Goal: Task Accomplishment & Management: Manage account settings

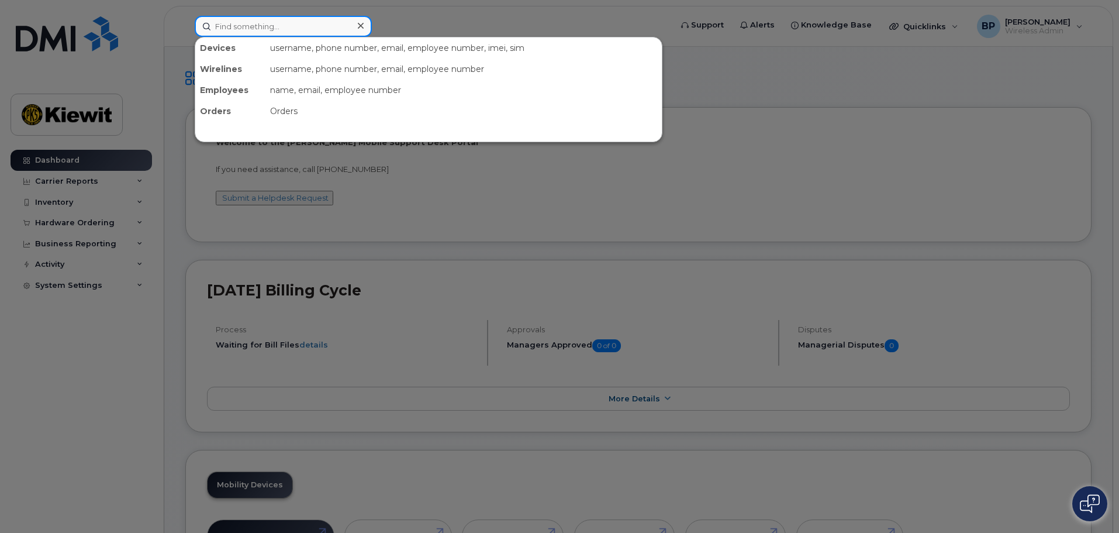
click at [254, 29] on input at bounding box center [283, 26] width 177 height 21
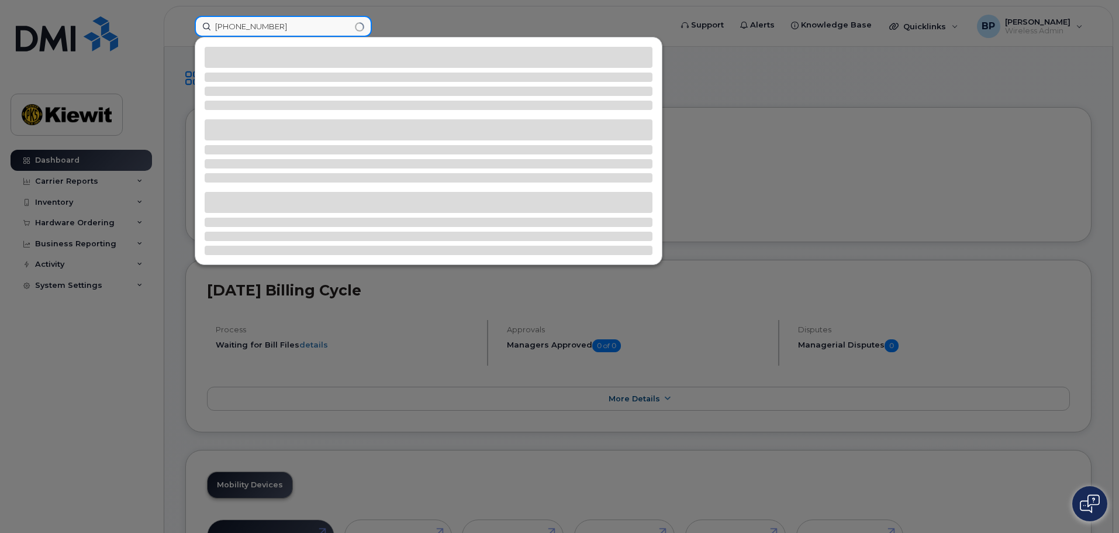
type input "[PHONE_NUMBER]"
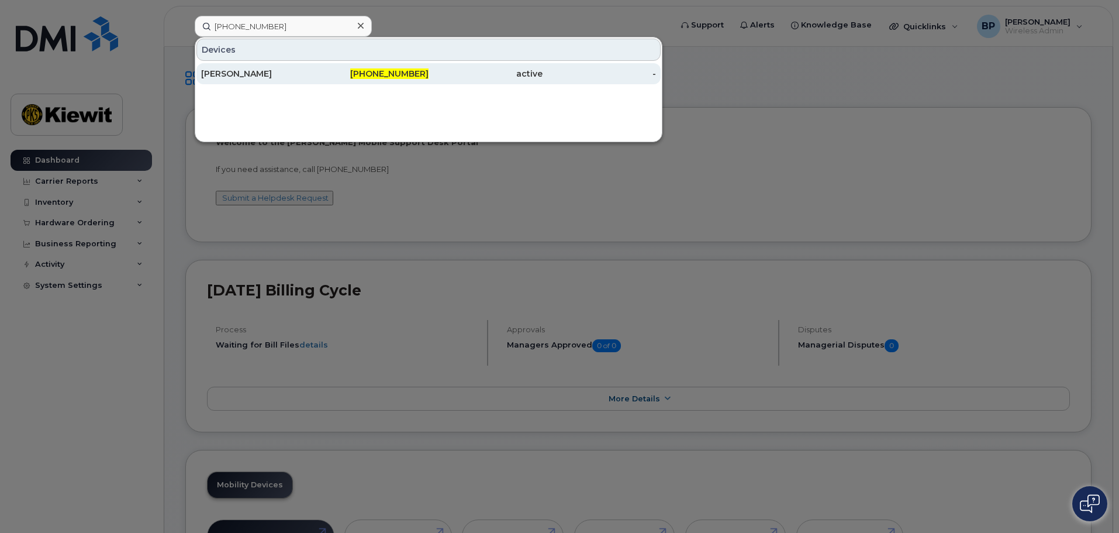
click at [219, 75] on div "[PERSON_NAME]" at bounding box center [258, 74] width 114 height 12
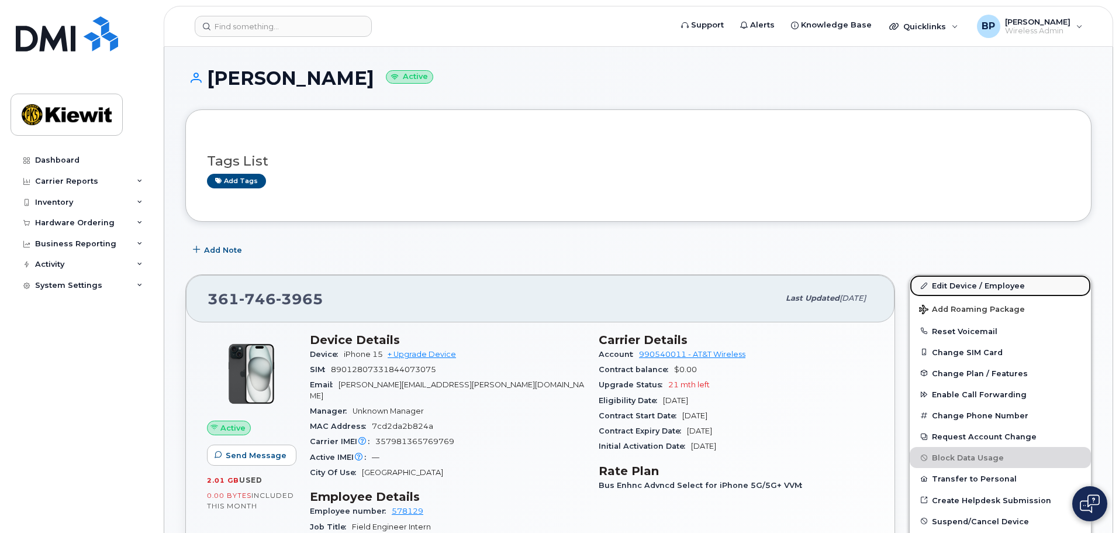
click at [1003, 286] on link "Edit Device / Employee" at bounding box center [1000, 285] width 181 height 21
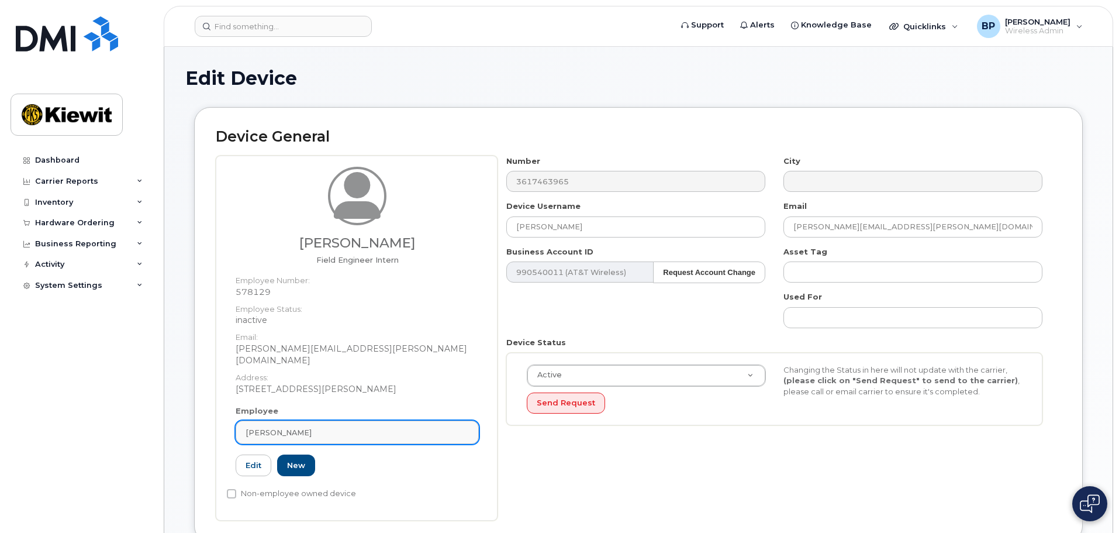
click at [311, 427] on div "[PERSON_NAME]" at bounding box center [357, 432] width 223 height 11
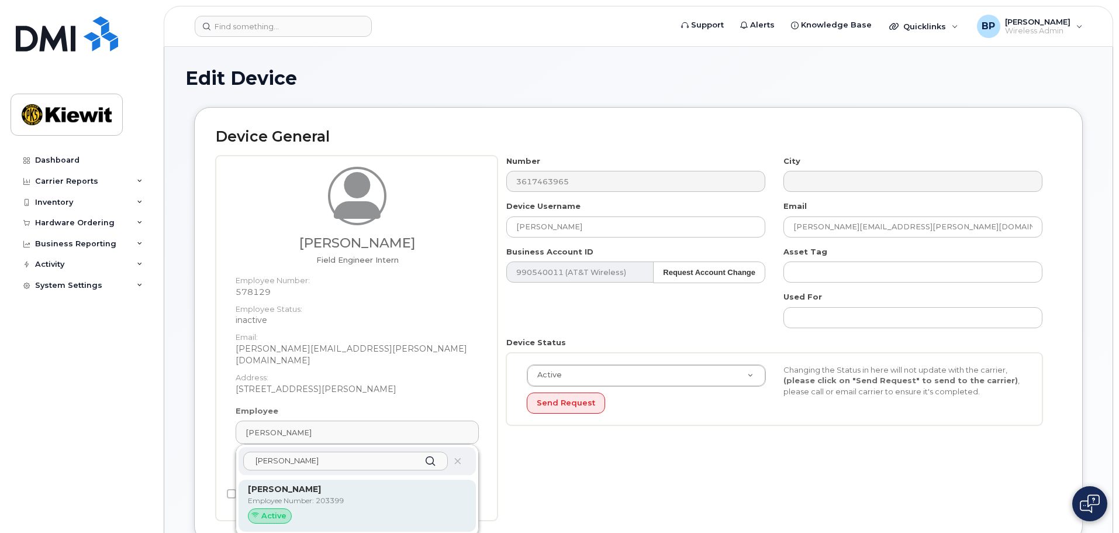
type input "[PERSON_NAME]"
click at [260, 511] on span at bounding box center [254, 515] width 9 height 9
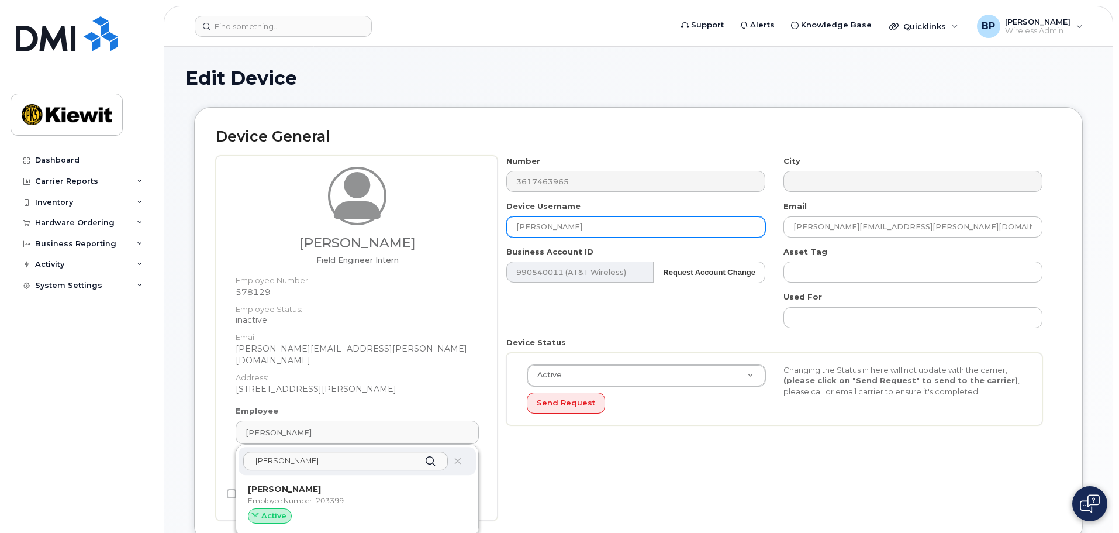
drag, startPoint x: 604, startPoint y: 226, endPoint x: 419, endPoint y: 218, distance: 185.6
click at [419, 218] on div "Donald Means Jr Field Engineer Intern Employee Number: 578129 Employee Status: …" at bounding box center [639, 338] width 846 height 365
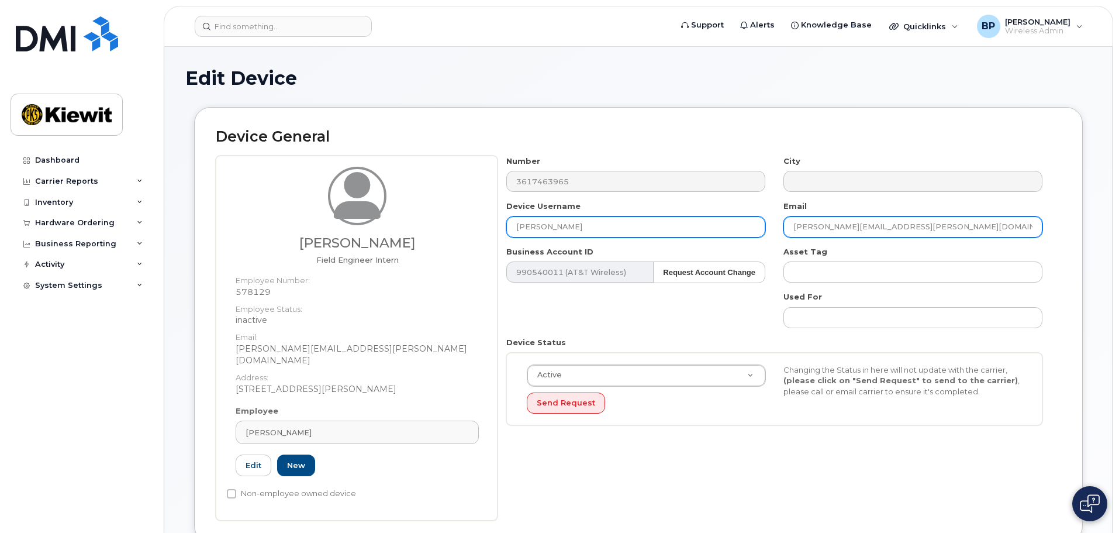
type input "[PERSON_NAME]"
drag, startPoint x: 939, startPoint y: 223, endPoint x: 684, endPoint y: 222, distance: 255.0
click at [684, 222] on div "Number 3617463965 City Device Username Wynne Shown Email DONALD.MEANSJR@KIEWIT.…" at bounding box center [775, 295] width 554 height 279
type input "[PERSON_NAME][EMAIL_ADDRESS][PERSON_NAME][DOMAIN_NAME]"
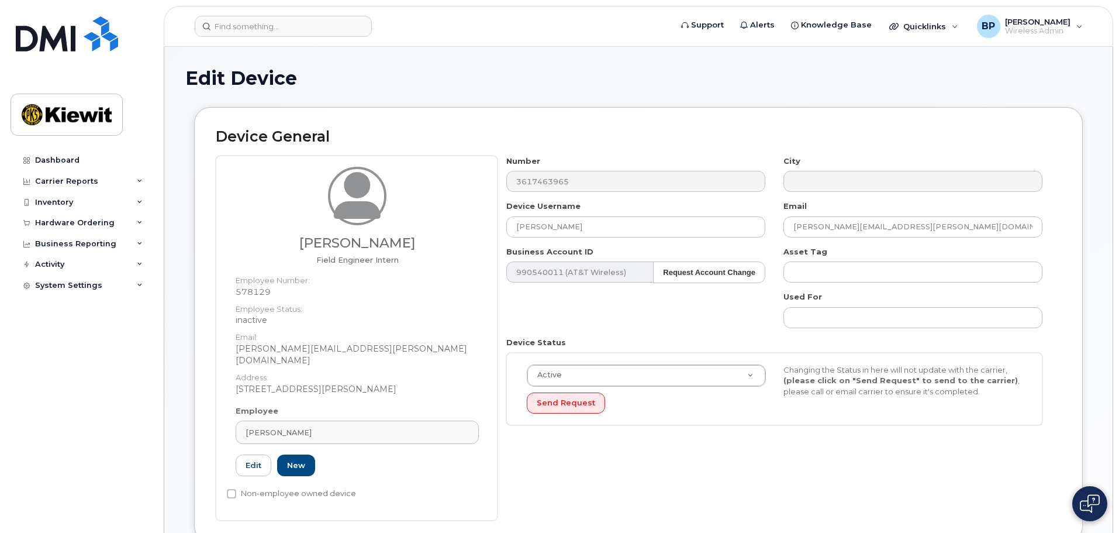
click at [719, 318] on div "Number 3617463965 City Device Username Wynne Shown Email WYNNE.SHOWN@KIEWIT.COM…" at bounding box center [775, 295] width 554 height 279
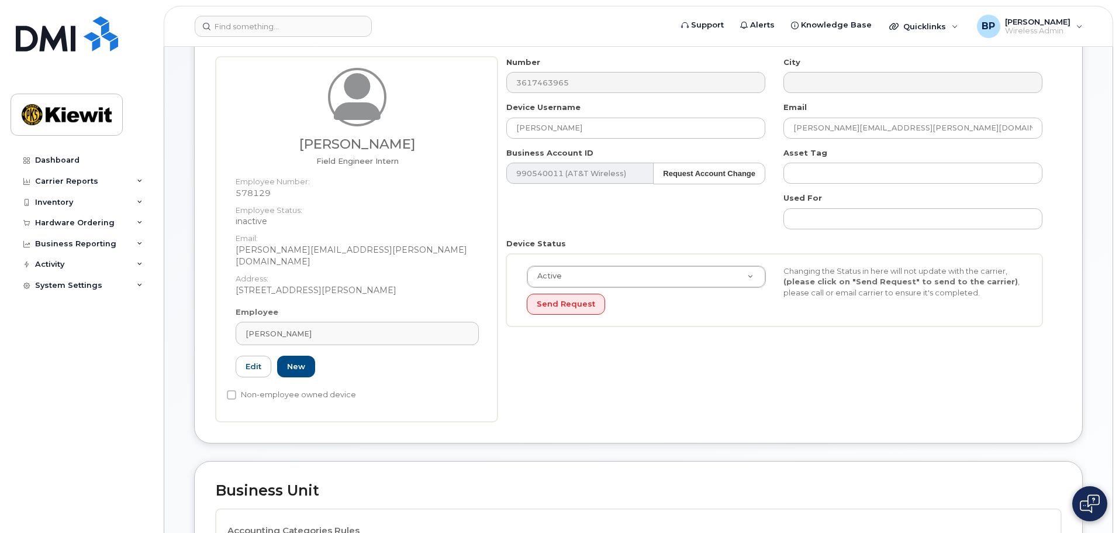
scroll to position [117, 0]
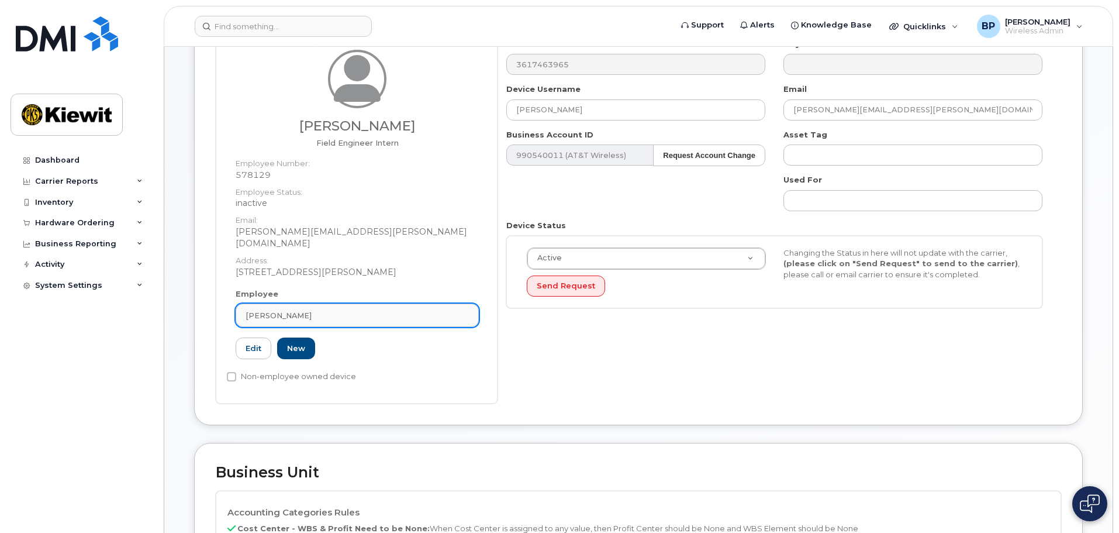
click at [333, 310] on div "Donald Means Jr" at bounding box center [357, 315] width 223 height 11
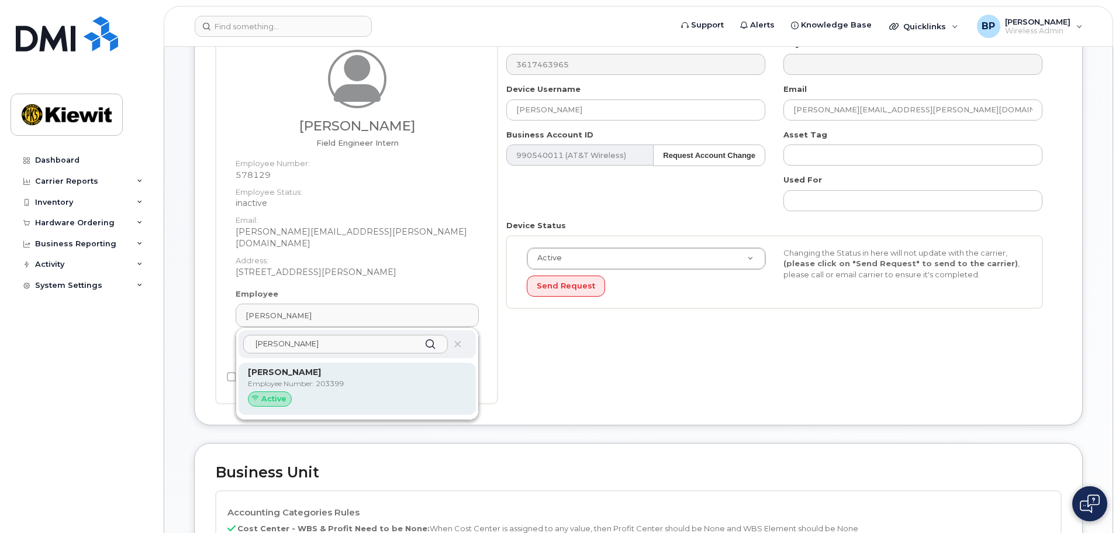
click at [297, 378] on p "Employee Number: 203399" at bounding box center [357, 383] width 219 height 11
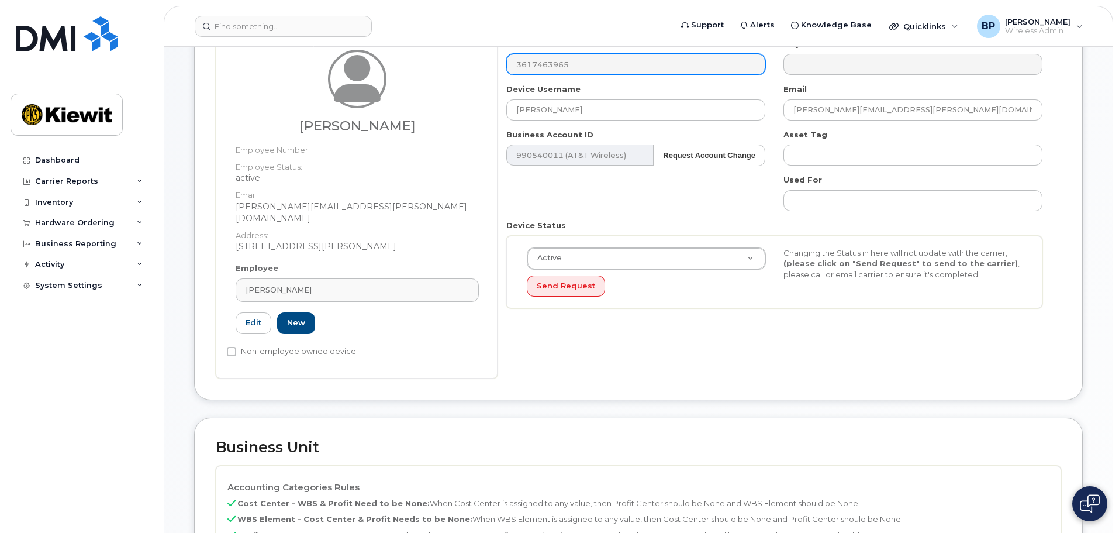
type input "203399"
click at [440, 345] on div "Non-employee owned device" at bounding box center [353, 352] width 252 height 14
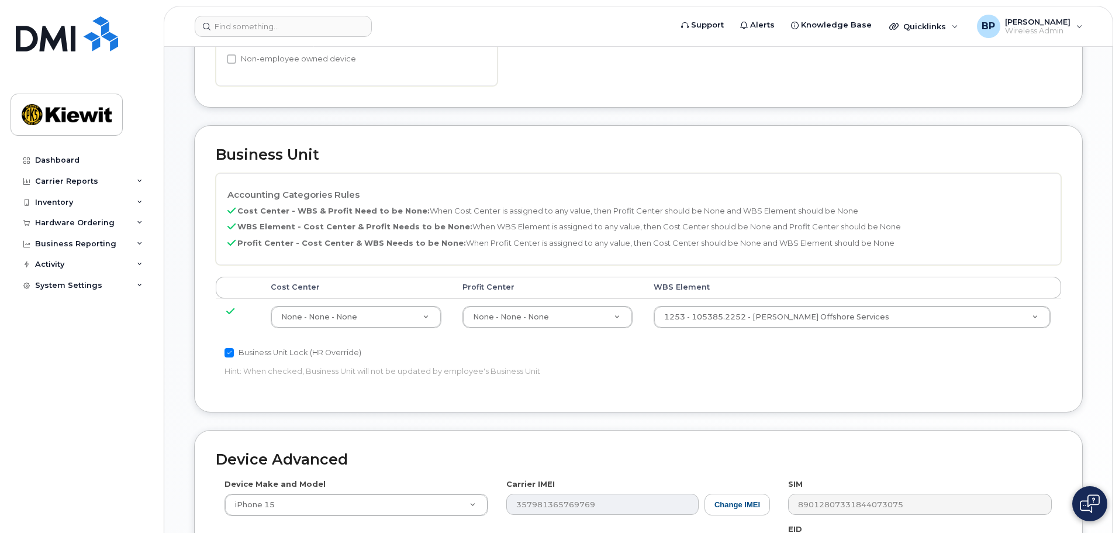
scroll to position [644, 0]
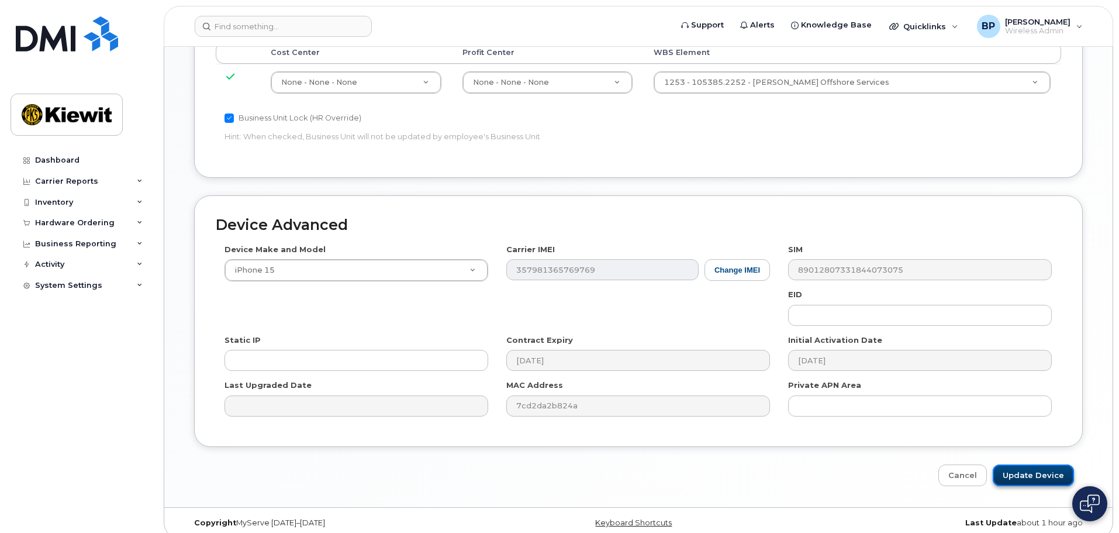
click at [1039, 464] on input "Update Device" at bounding box center [1033, 475] width 81 height 22
type input "Saving..."
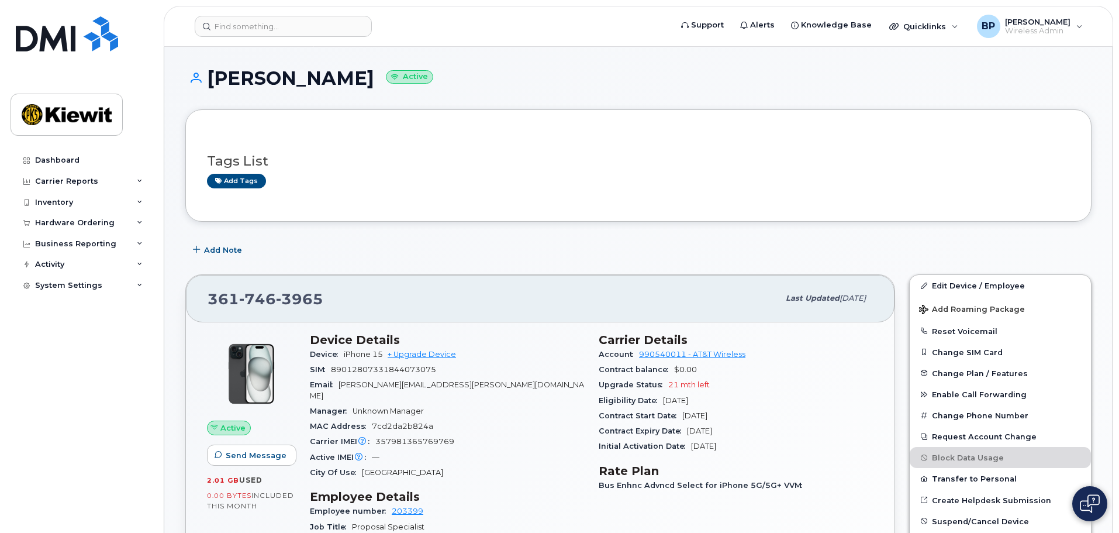
click at [807, 215] on div "Tags List Add tags" at bounding box center [638, 165] width 907 height 112
